Goal: Register for event/course

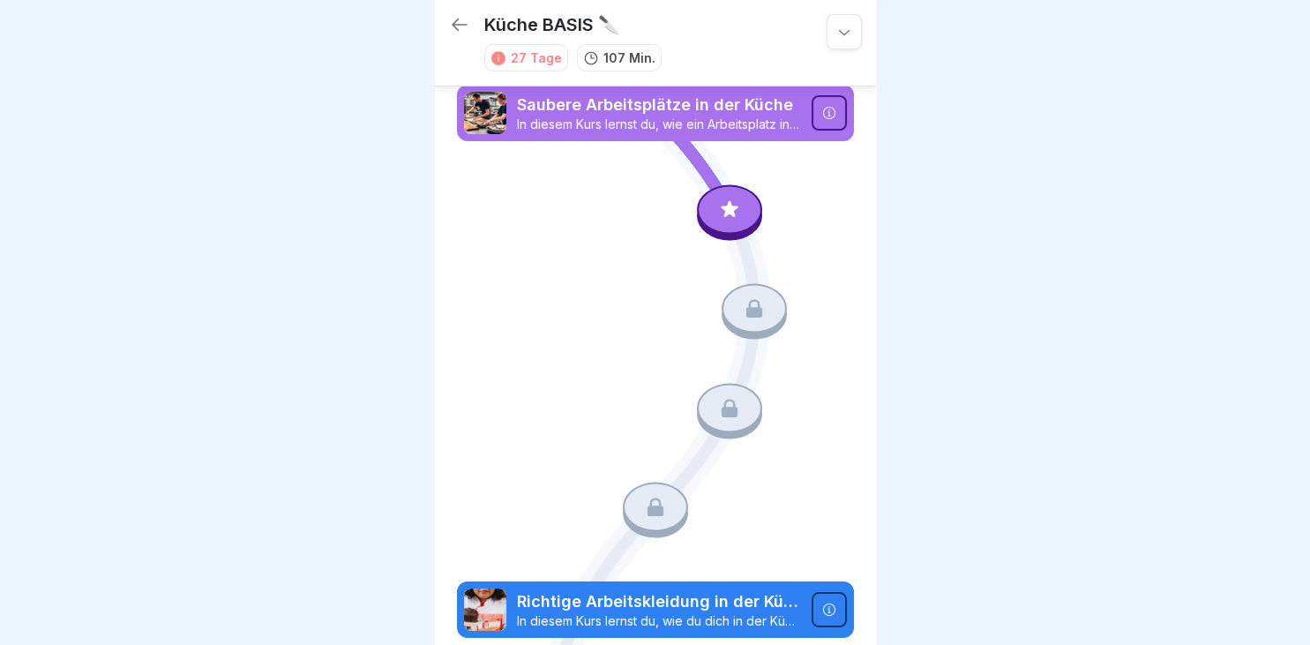
click at [845, 41] on div at bounding box center [843, 31] width 35 height 35
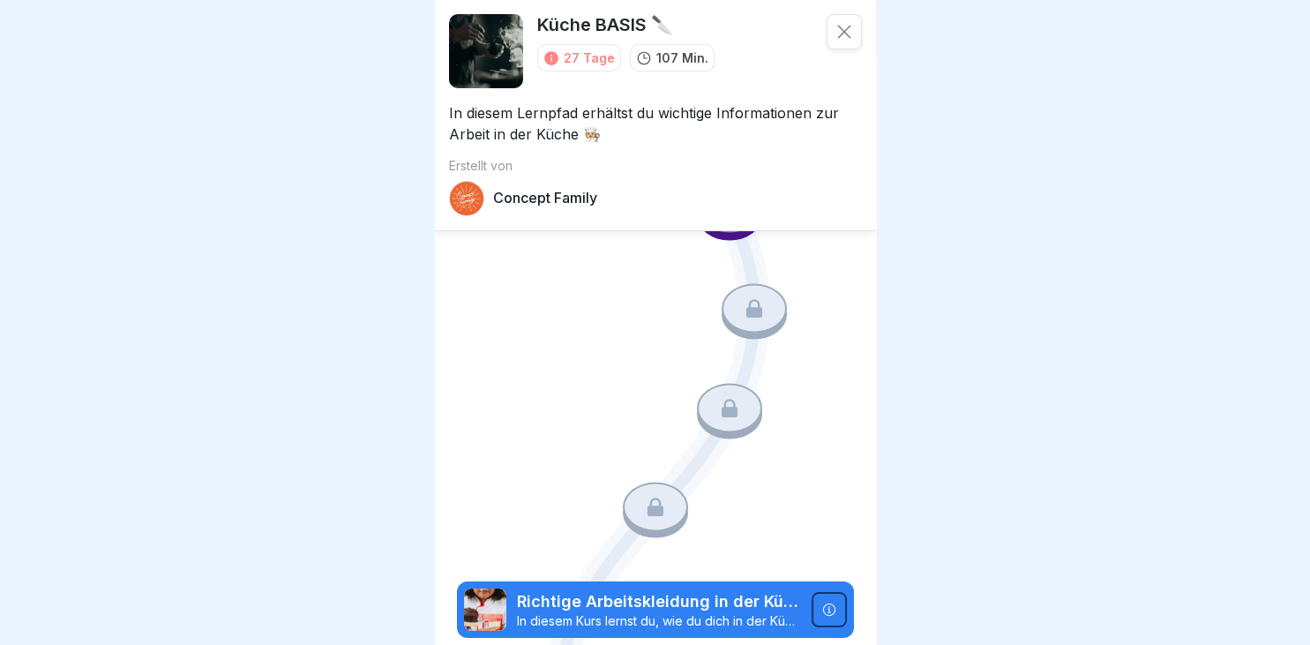
click at [1043, 188] on div at bounding box center [655, 322] width 1310 height 645
click at [841, 28] on icon at bounding box center [844, 32] width 18 height 18
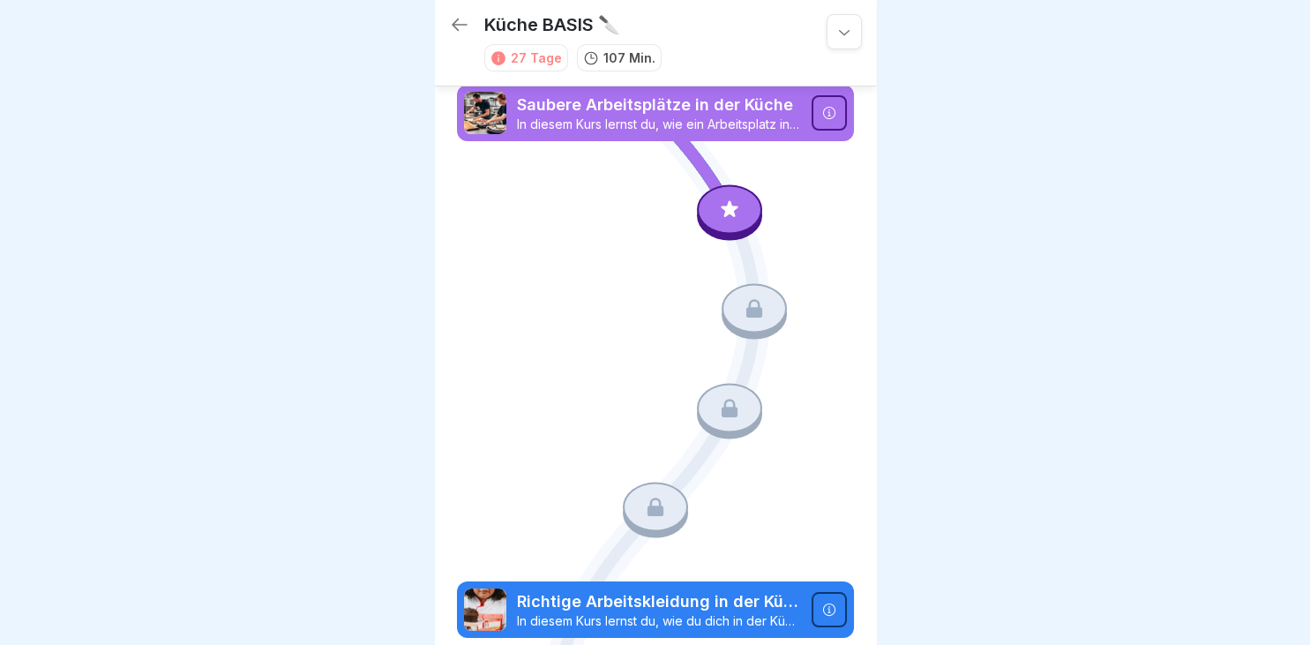
click at [824, 605] on icon at bounding box center [829, 609] width 14 height 14
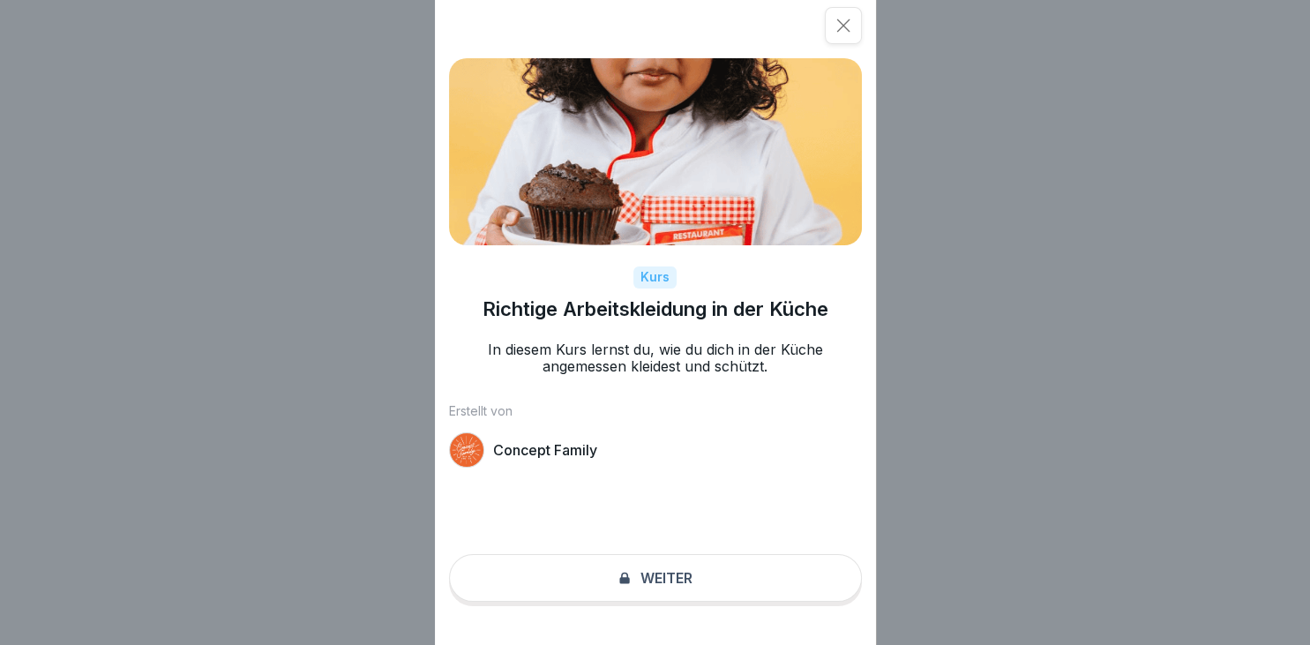
click at [646, 576] on div "Kurs Richtige Arbeitskleidung in der Küche In diesem Kurs lernst du, wie du dic…" at bounding box center [655, 322] width 441 height 645
click at [844, 30] on icon at bounding box center [843, 26] width 18 height 18
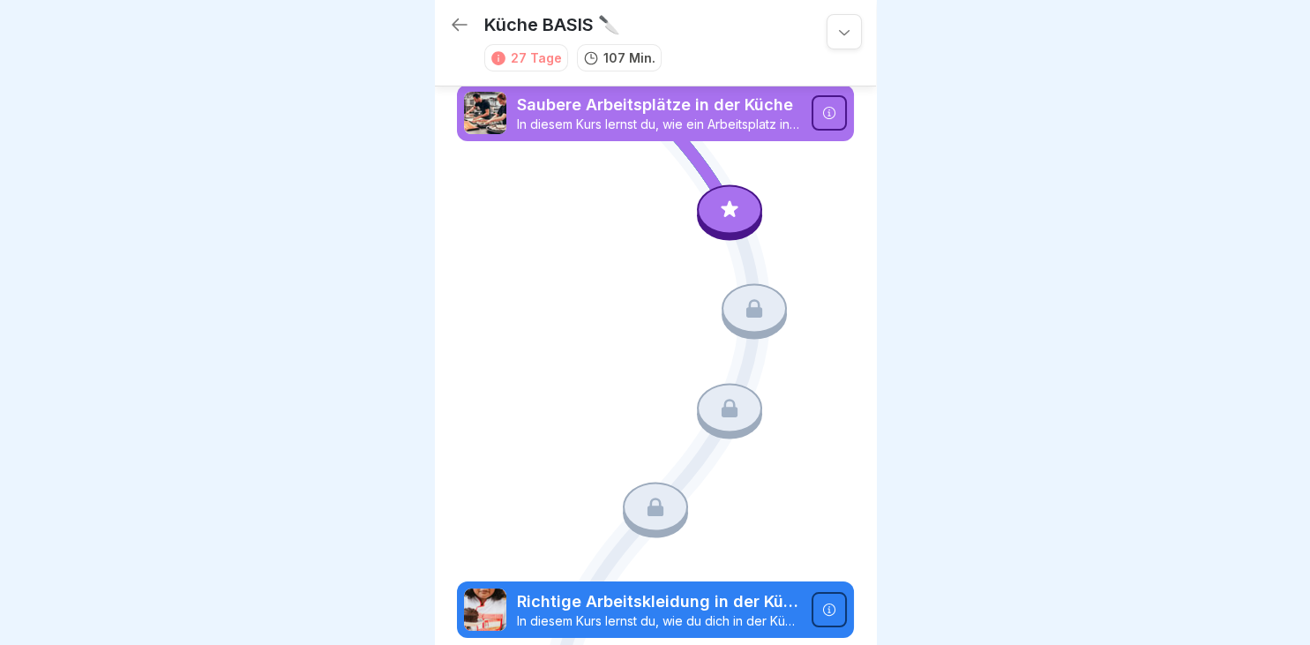
click at [831, 111] on icon at bounding box center [829, 113] width 14 height 14
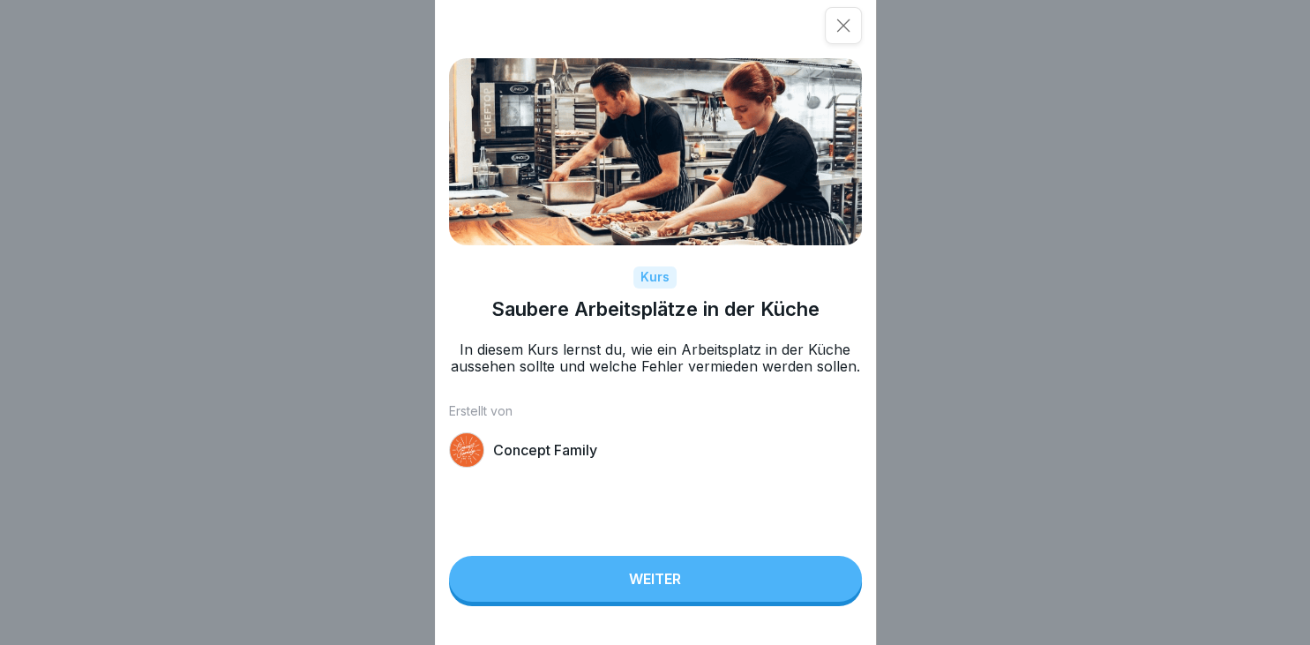
click at [683, 581] on button "Weiter" at bounding box center [655, 579] width 413 height 46
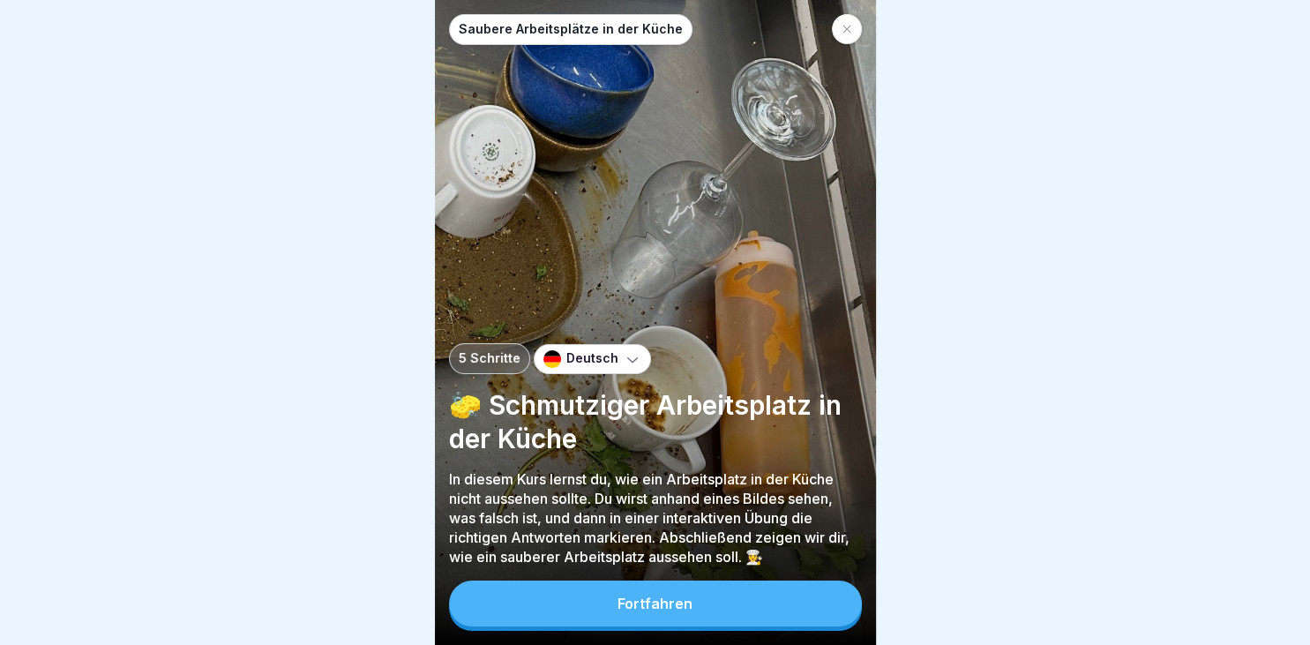
click at [752, 602] on button "Fortfahren" at bounding box center [655, 603] width 413 height 46
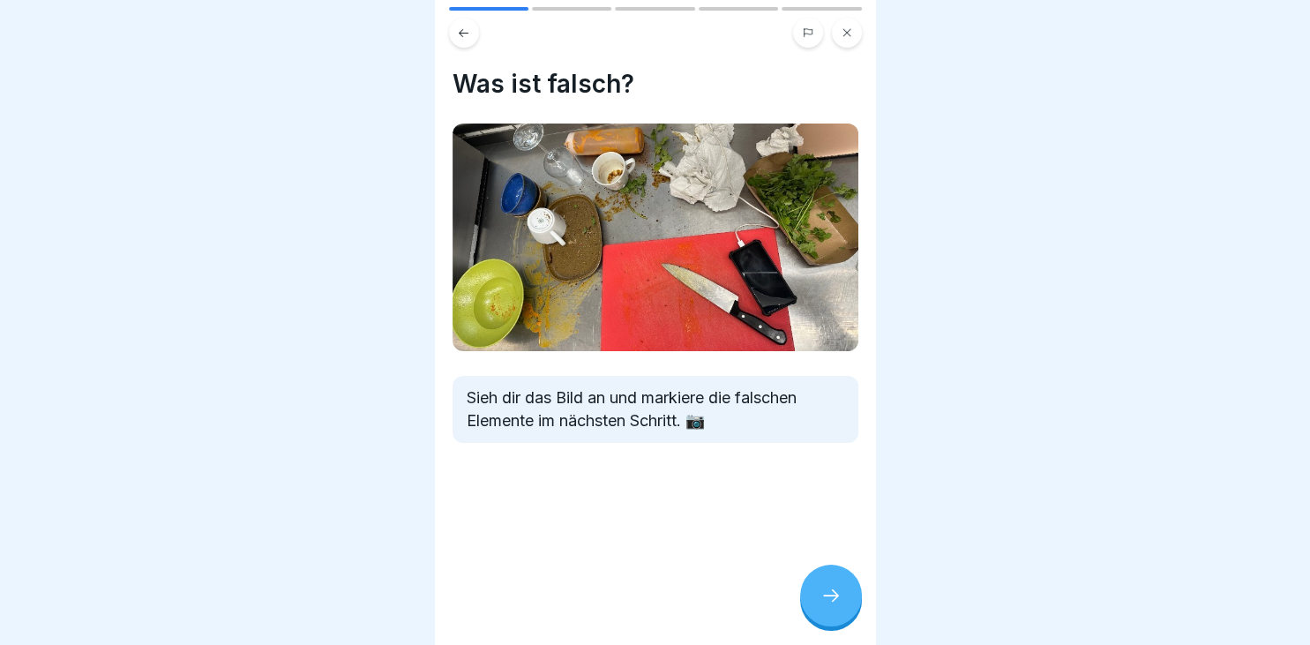
click at [563, 233] on img at bounding box center [655, 237] width 406 height 228
click at [492, 324] on img at bounding box center [655, 237] width 406 height 228
click at [768, 277] on img at bounding box center [655, 237] width 406 height 228
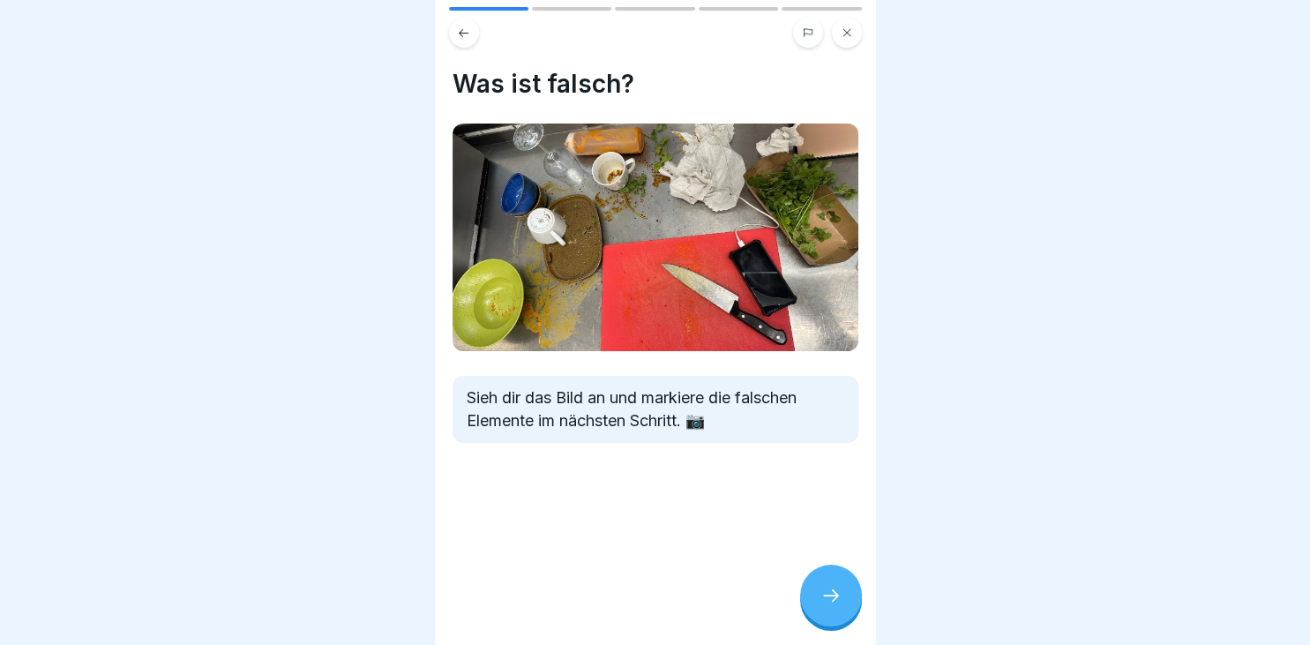
click at [768, 277] on img at bounding box center [655, 237] width 406 height 228
click at [691, 267] on img at bounding box center [655, 237] width 406 height 228
click at [693, 168] on img at bounding box center [655, 237] width 406 height 228
click at [799, 136] on img at bounding box center [655, 237] width 406 height 228
